Goal: Information Seeking & Learning: Check status

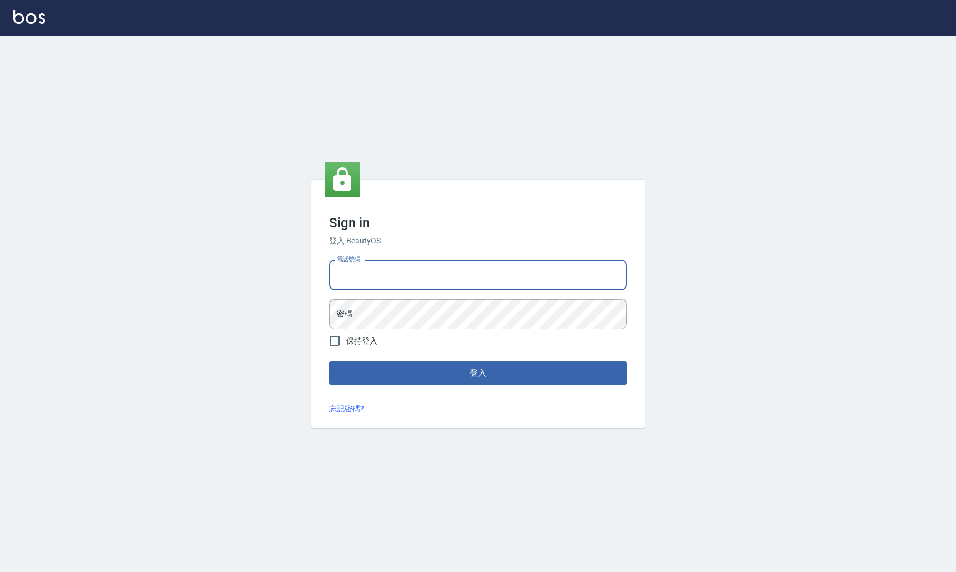
type input "0963199014"
click at [478, 373] on button "登入" at bounding box center [478, 372] width 298 height 23
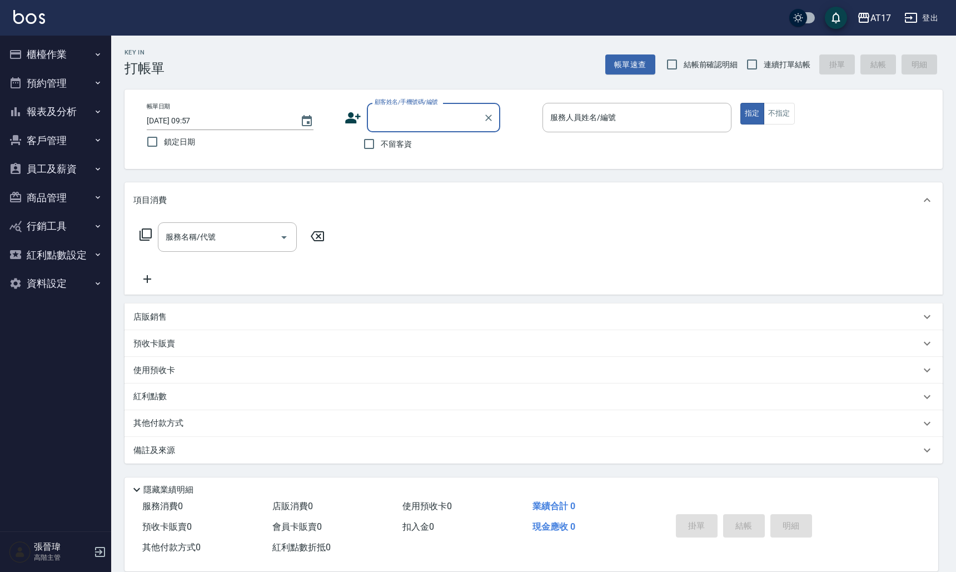
click at [78, 113] on button "報表及分析" at bounding box center [55, 111] width 102 height 29
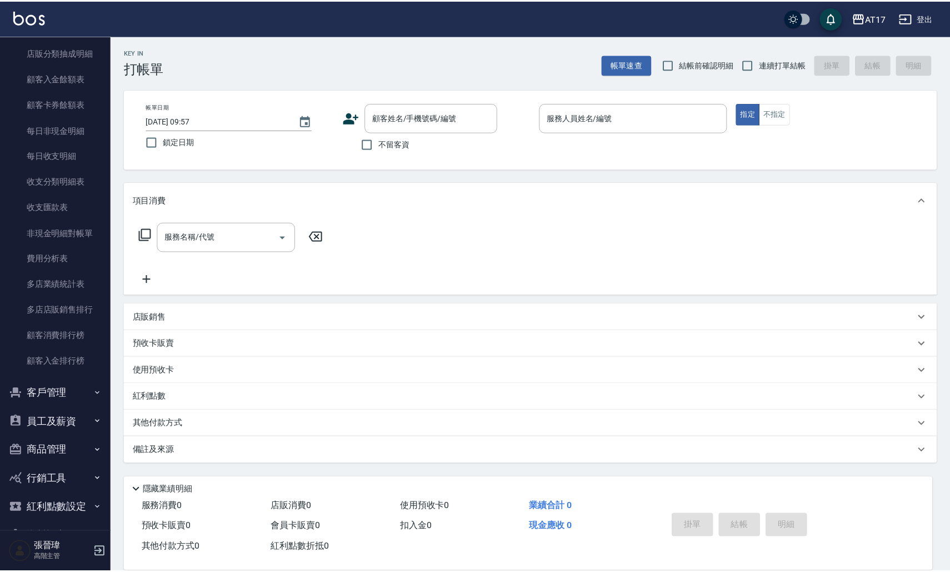
scroll to position [830, 0]
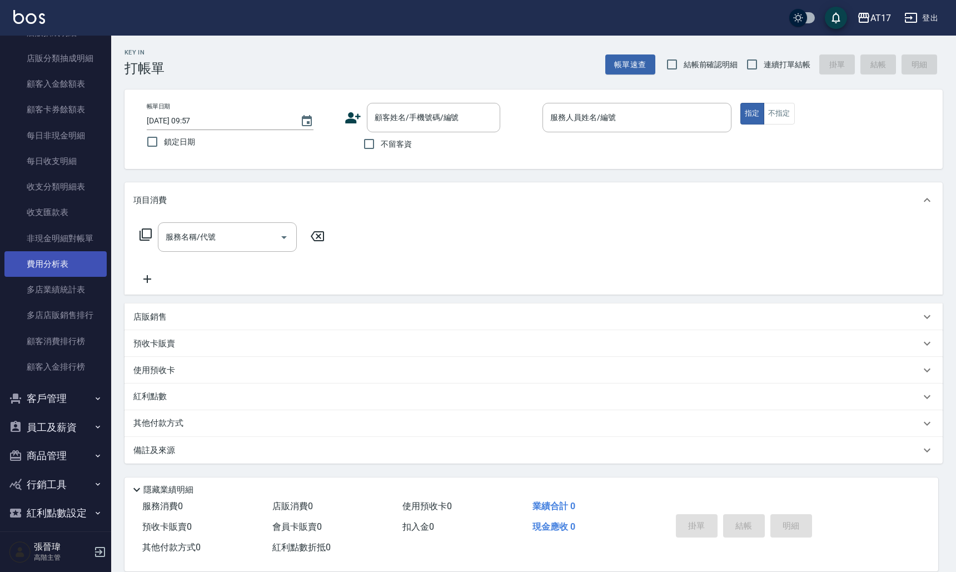
click at [58, 261] on link "費用分析表" at bounding box center [55, 264] width 102 height 26
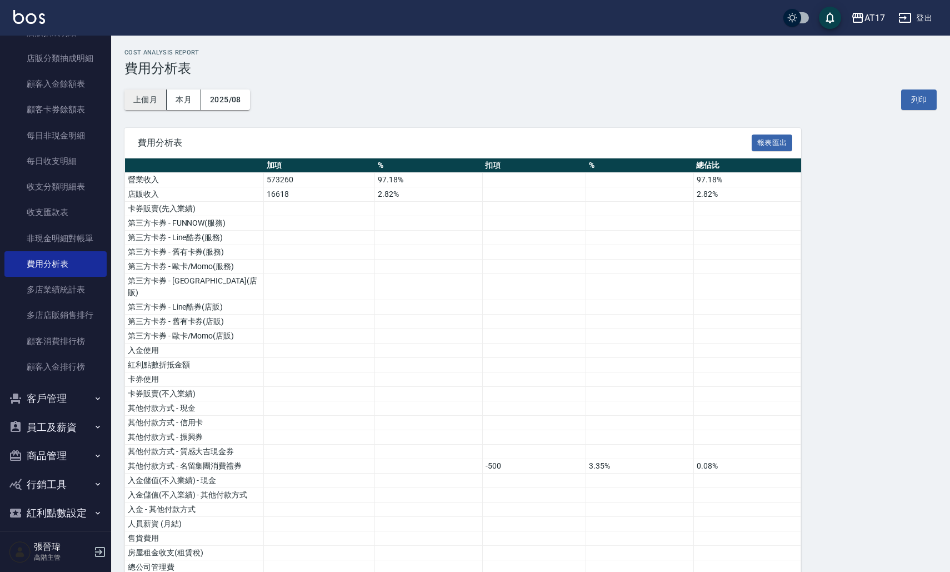
click at [158, 101] on button "上個月" at bounding box center [145, 99] width 42 height 21
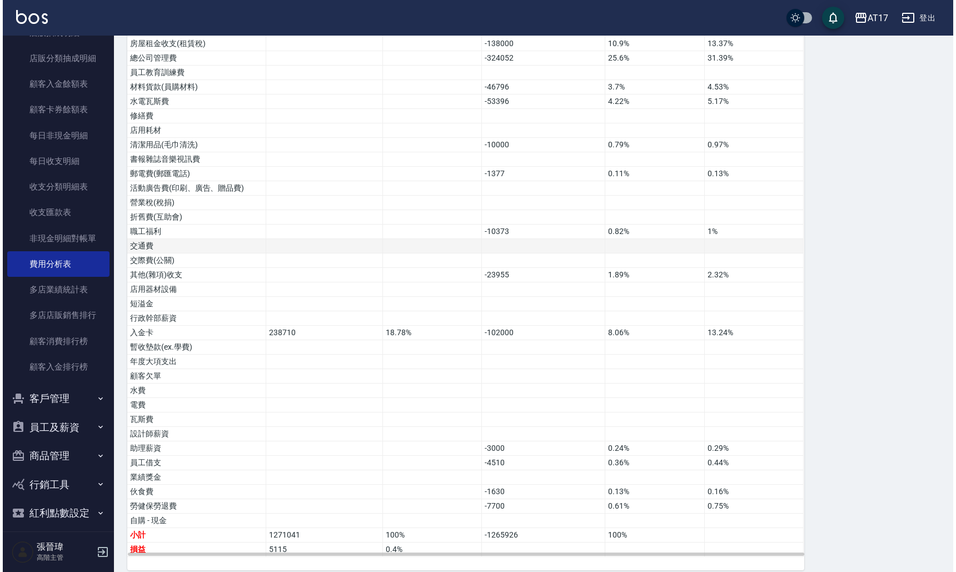
scroll to position [508, 0]
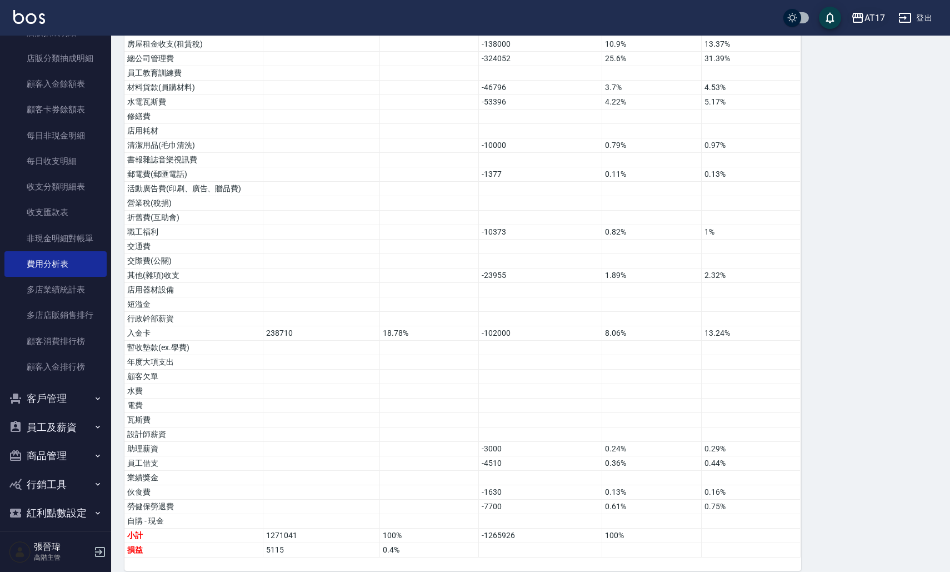
click at [867, 28] on button "AT17" at bounding box center [868, 18] width 43 height 23
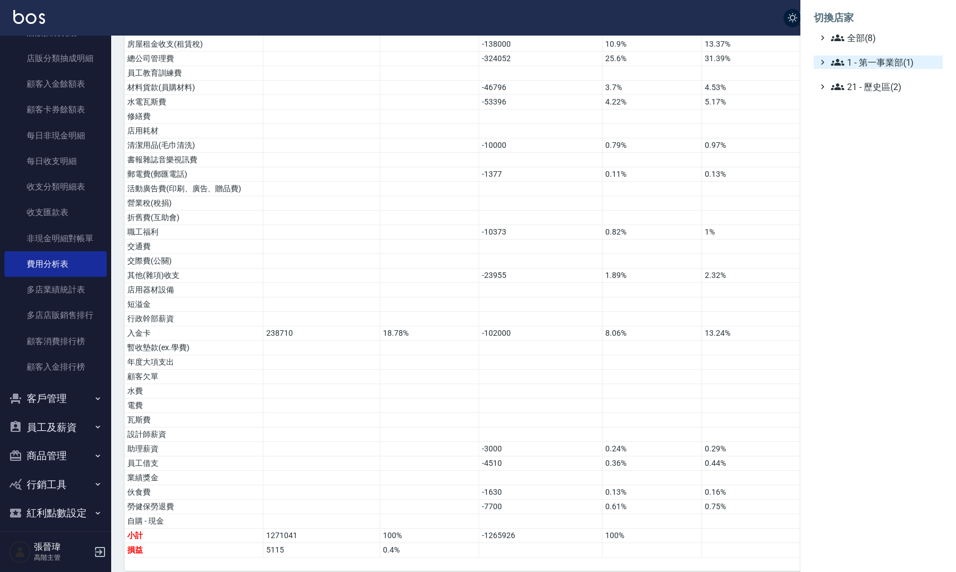
click at [875, 63] on span "1 - 第一事業部(1)" at bounding box center [884, 62] width 107 height 13
click at [891, 77] on span "1.08 - 張晉瑋(6)" at bounding box center [890, 75] width 96 height 13
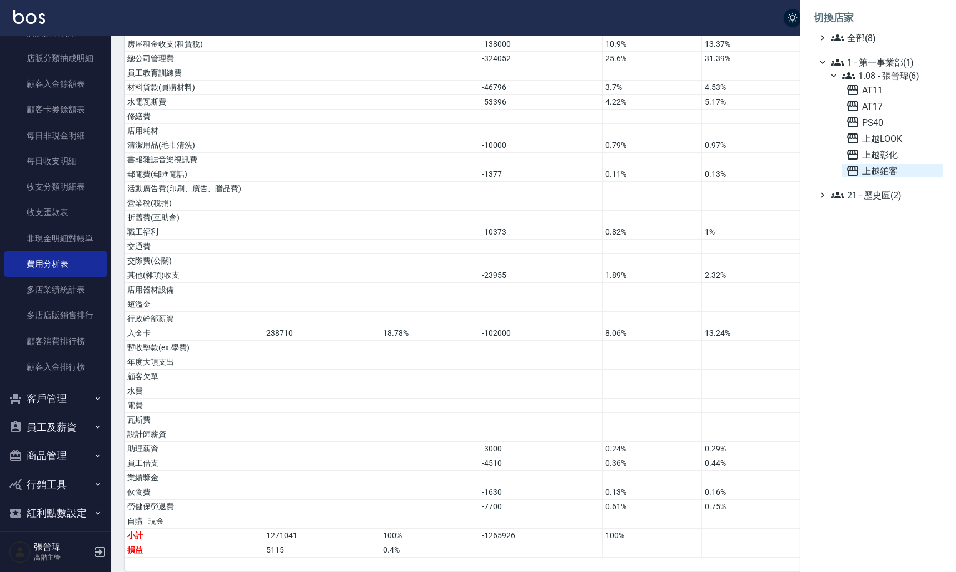
click at [889, 168] on span "上越鉑客" at bounding box center [892, 170] width 92 height 13
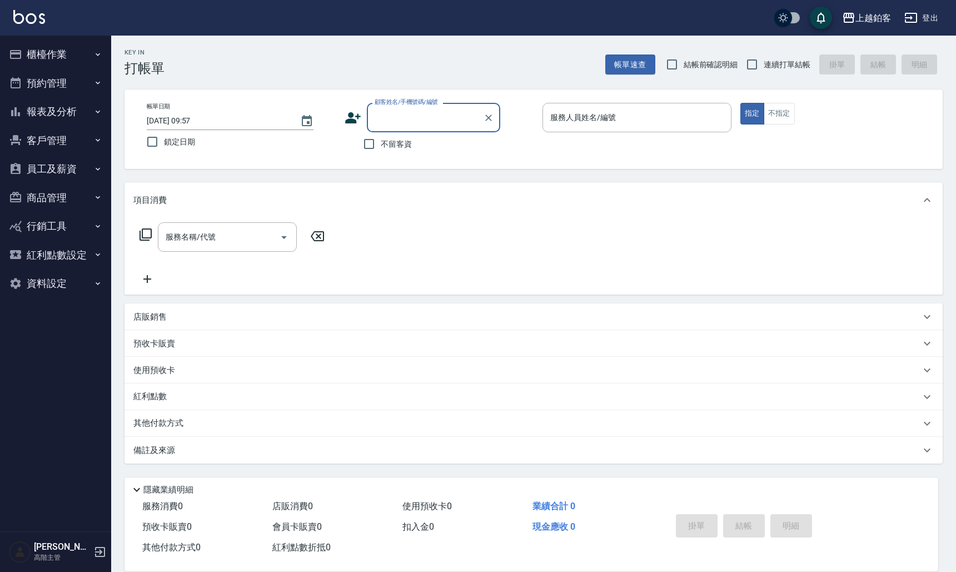
click at [64, 115] on button "報表及分析" at bounding box center [55, 111] width 102 height 29
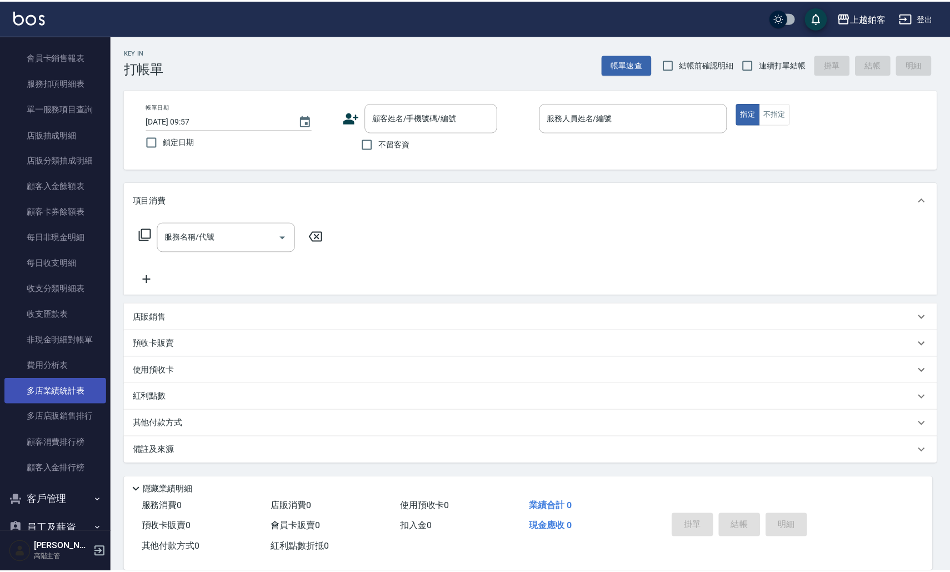
scroll to position [747, 0]
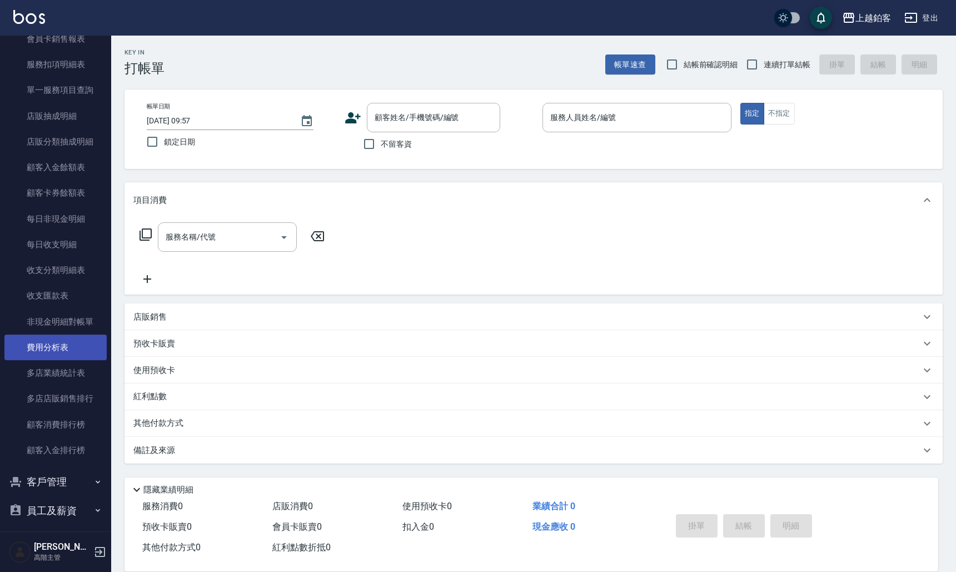
click at [82, 345] on link "費用分析表" at bounding box center [55, 347] width 102 height 26
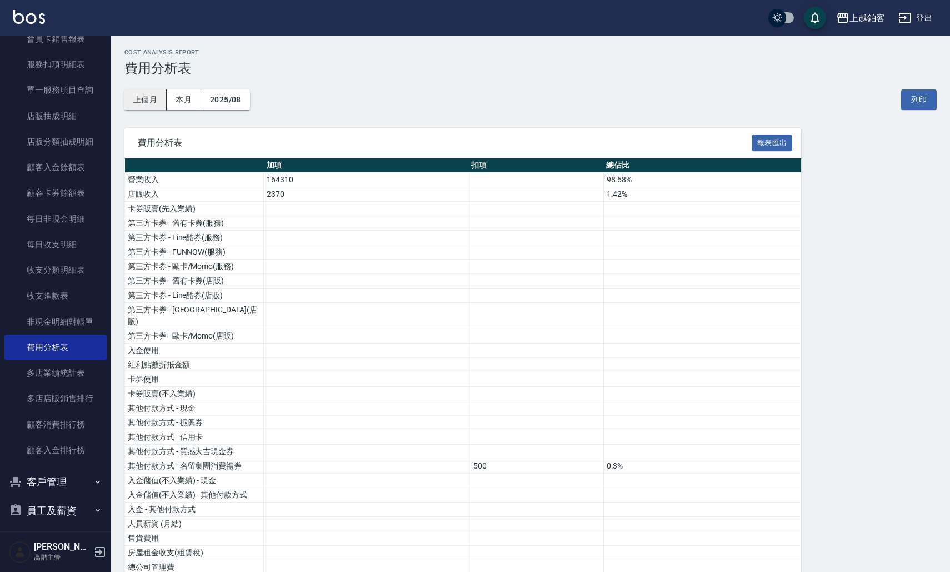
click at [148, 103] on button "上個月" at bounding box center [145, 99] width 42 height 21
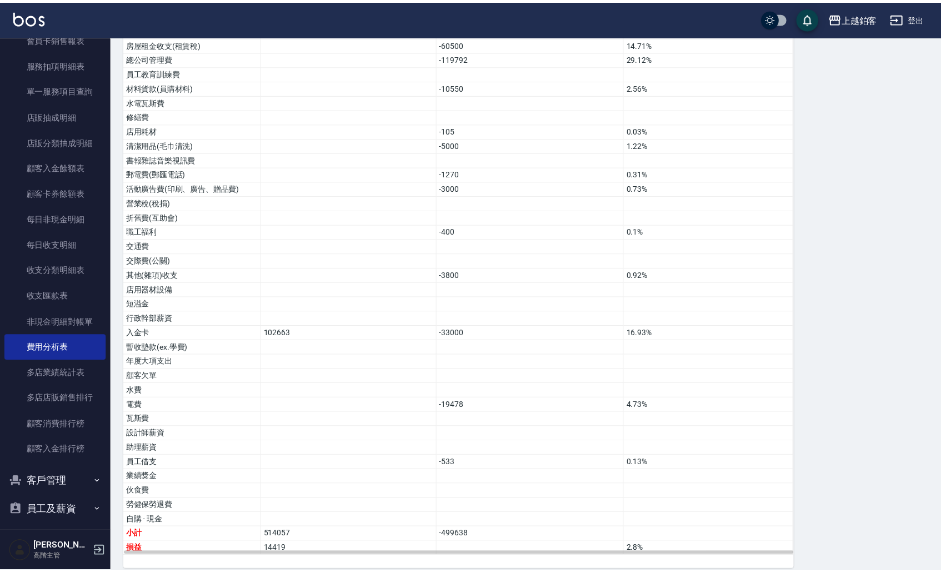
scroll to position [508, 0]
